Goal: Transaction & Acquisition: Purchase product/service

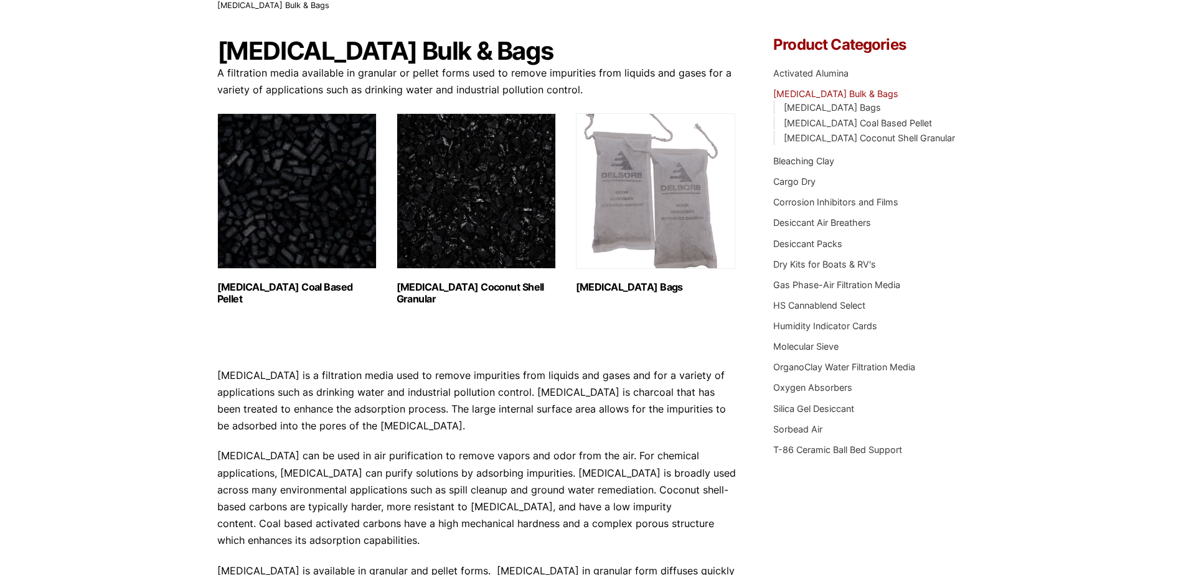
scroll to position [62, 0]
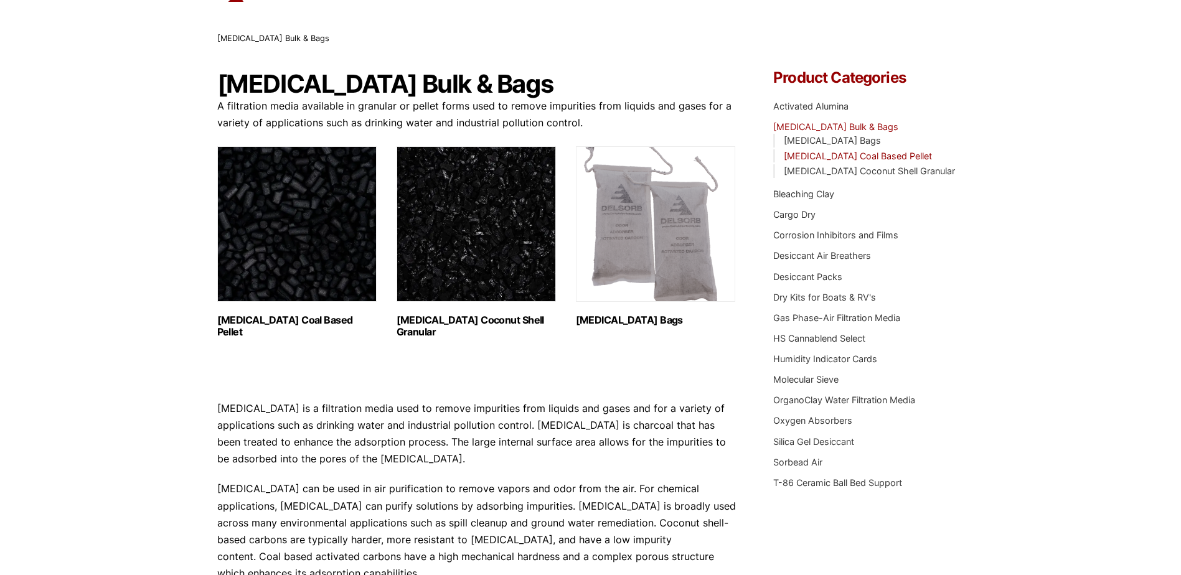
click at [831, 156] on link "[MEDICAL_DATA] Coal Based Pellet" at bounding box center [858, 156] width 148 height 11
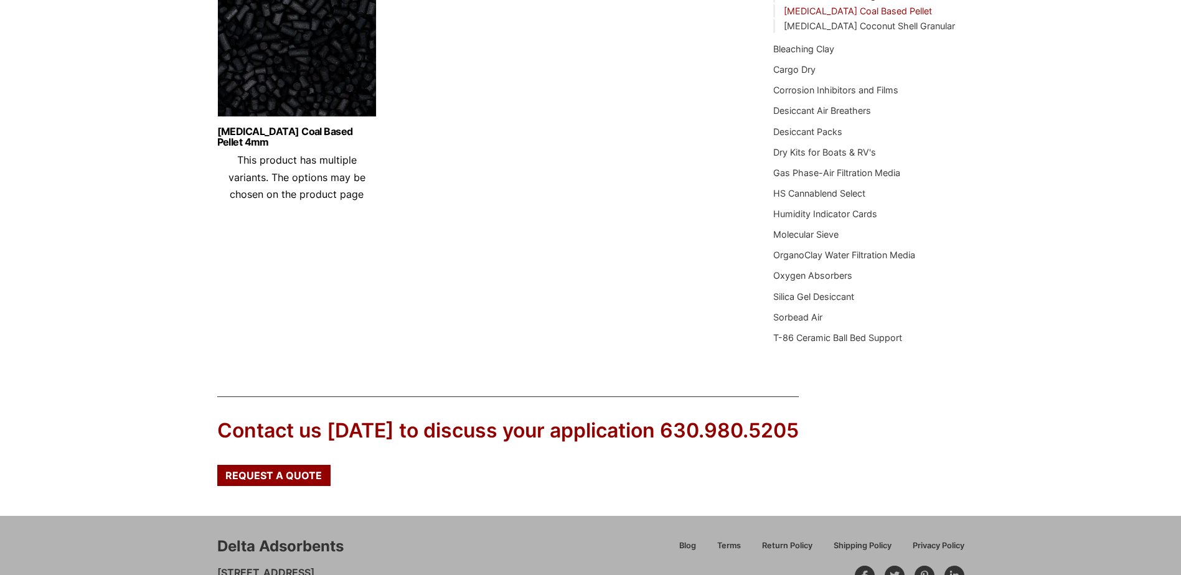
scroll to position [187, 0]
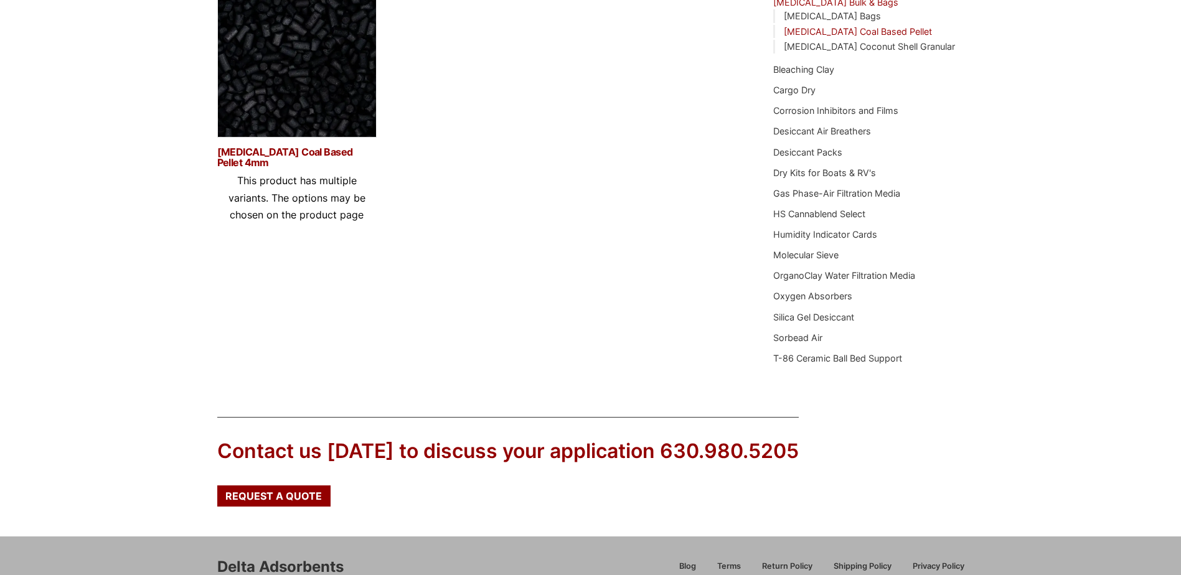
click at [267, 156] on link "Activated Carbon Coal Based Pellet 4mm" at bounding box center [296, 157] width 159 height 21
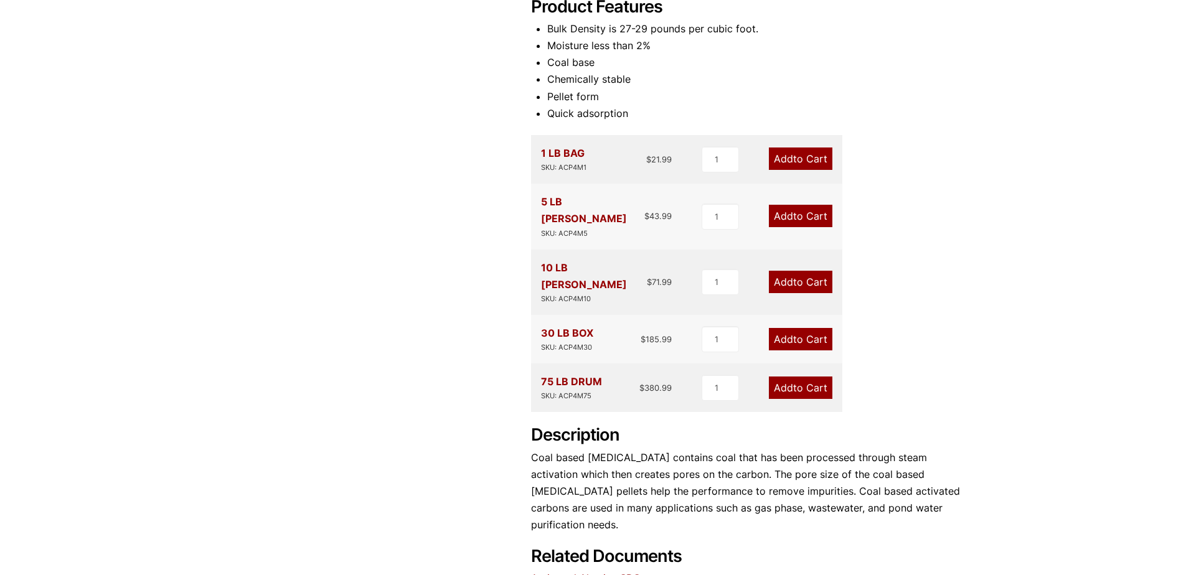
scroll to position [249, 0]
